Goal: Complete application form: Complete application form

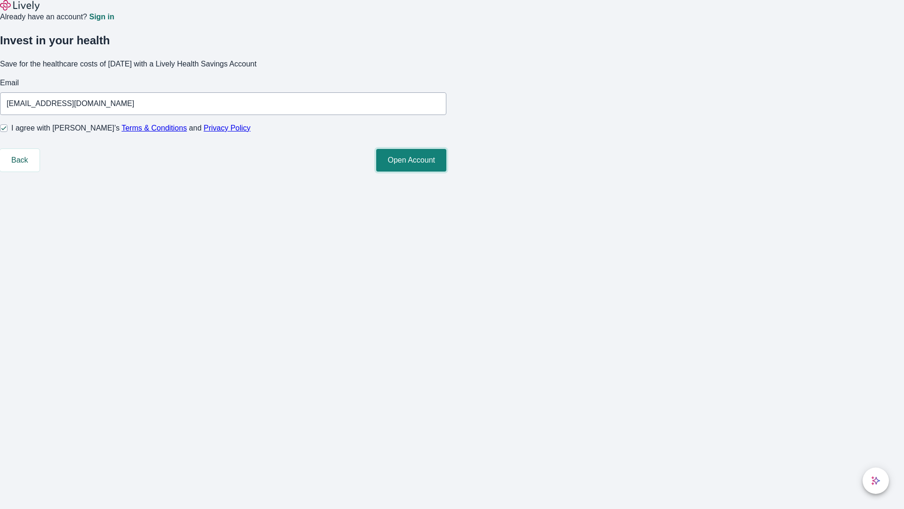
click at [447, 171] on button "Open Account" at bounding box center [411, 160] width 70 height 23
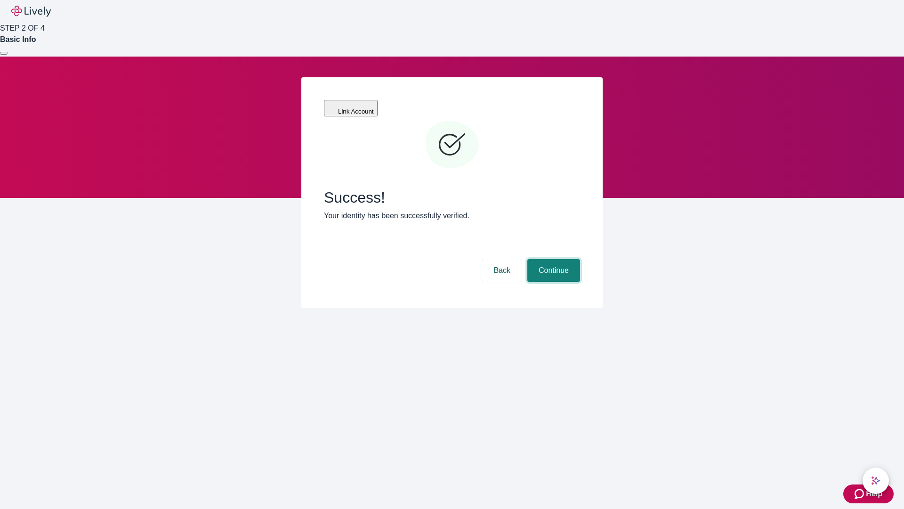
click at [553, 259] on button "Continue" at bounding box center [554, 270] width 53 height 23
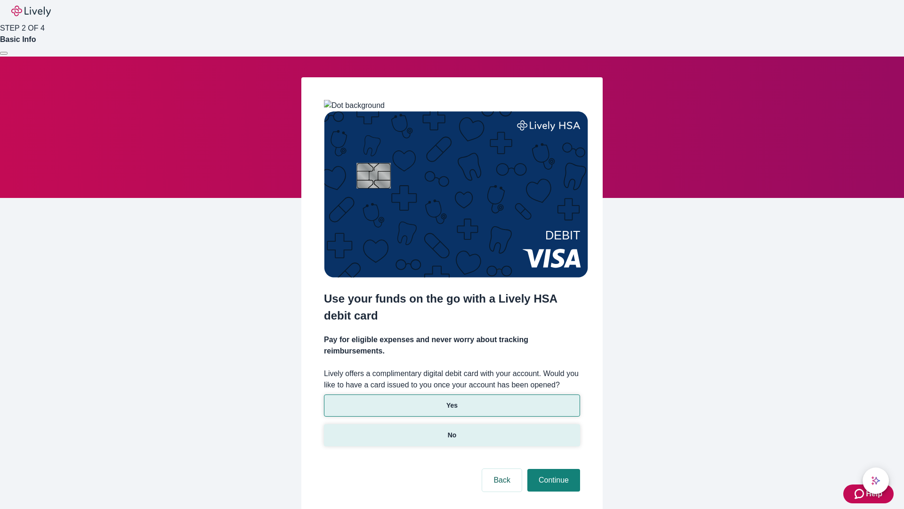
click at [452, 430] on p "No" at bounding box center [452, 435] width 9 height 10
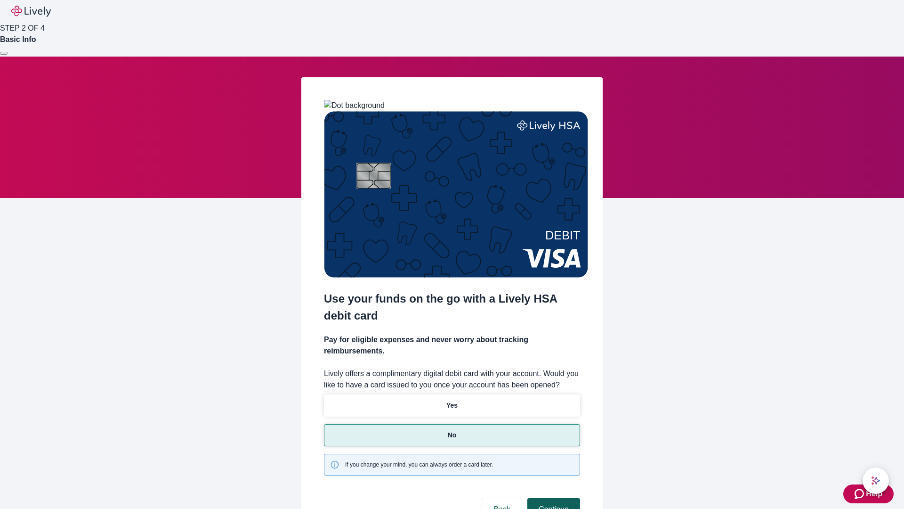
click at [553, 498] on button "Continue" at bounding box center [554, 509] width 53 height 23
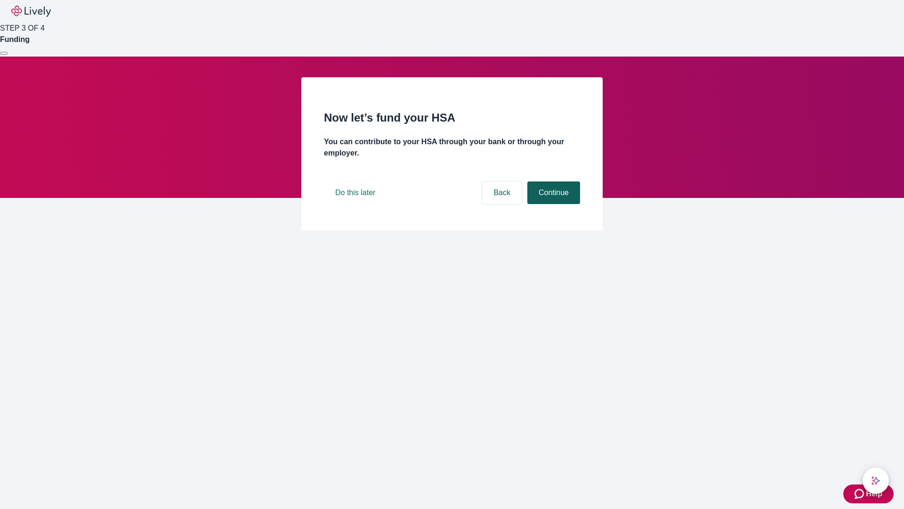
click at [553, 204] on button "Continue" at bounding box center [554, 192] width 53 height 23
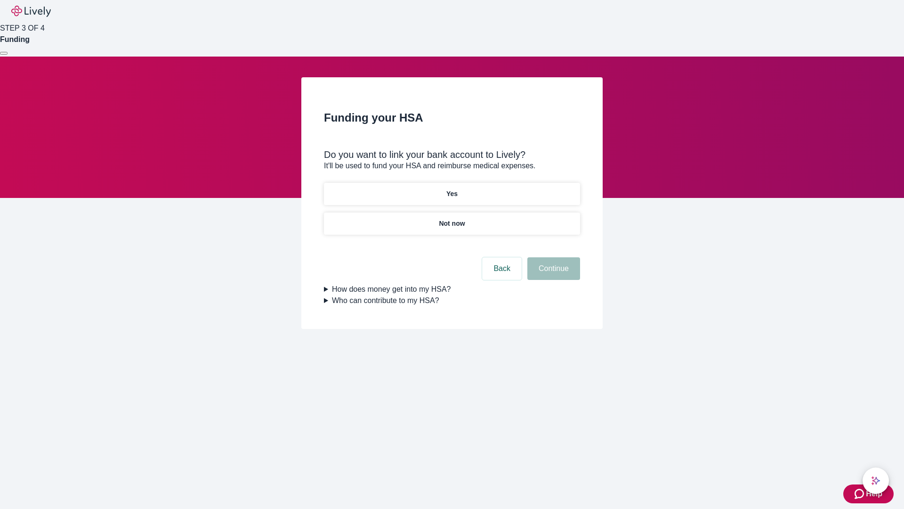
click at [452, 189] on p "Yes" at bounding box center [452, 194] width 11 height 10
click at [553, 257] on button "Continue" at bounding box center [554, 268] width 53 height 23
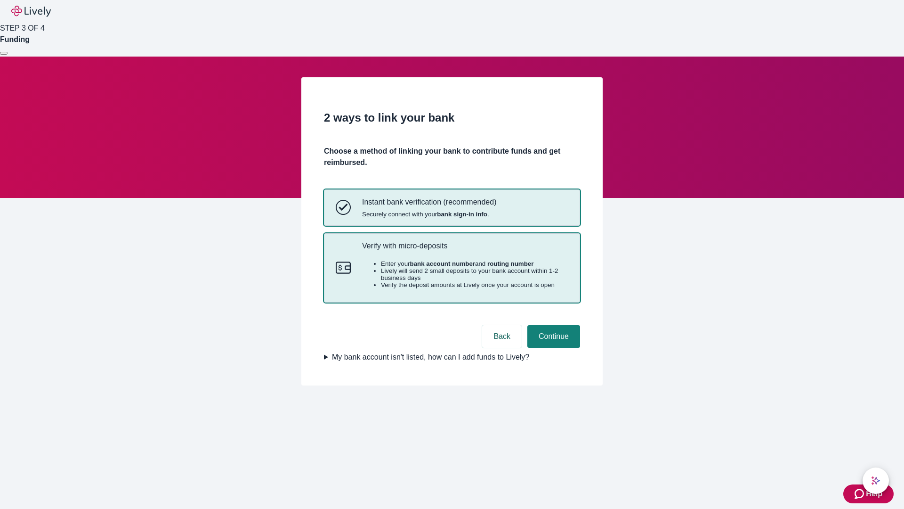
click at [465, 250] on p "Verify with micro-deposits" at bounding box center [465, 245] width 206 height 9
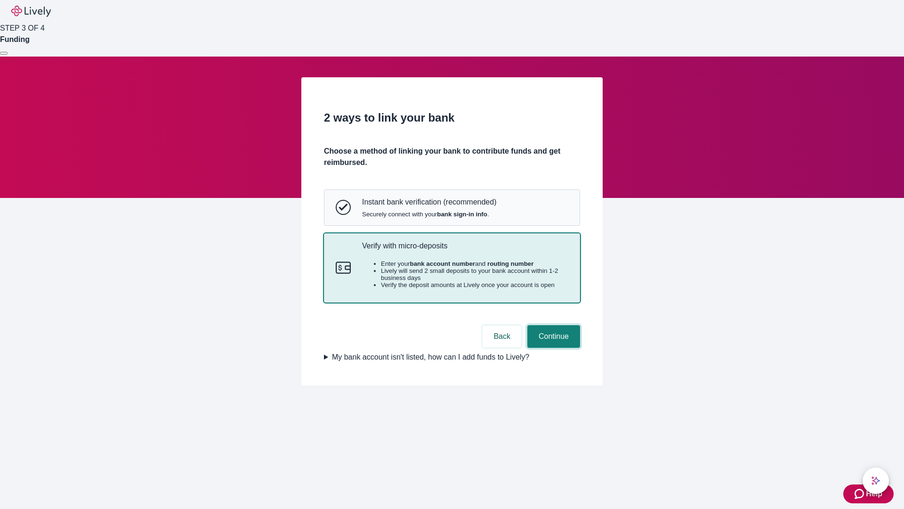
click at [553, 348] on button "Continue" at bounding box center [554, 336] width 53 height 23
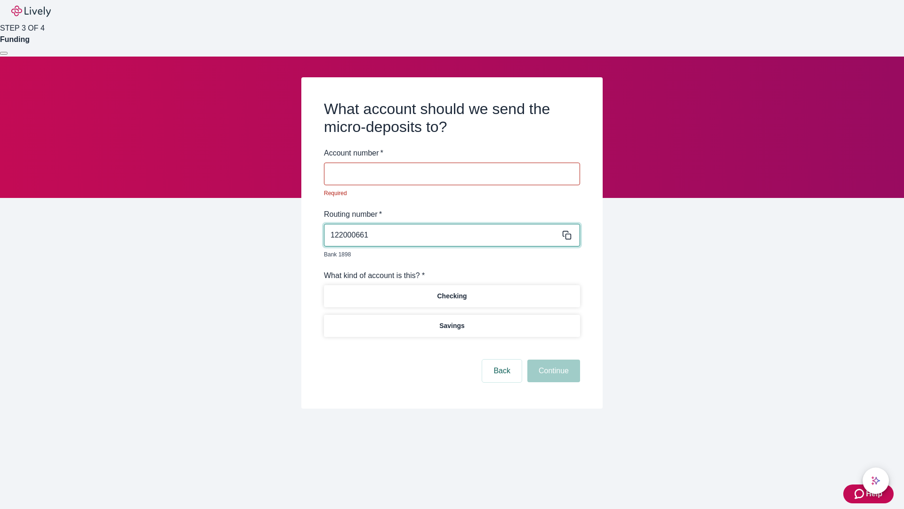
type input "122000661"
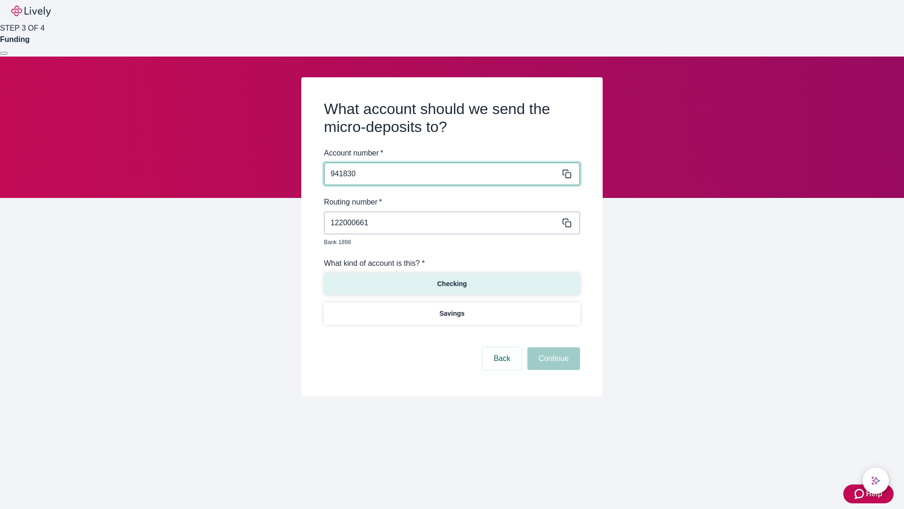
type input "941830"
click at [452, 279] on p "Checking" at bounding box center [452, 284] width 30 height 10
